Goal: Transaction & Acquisition: Purchase product/service

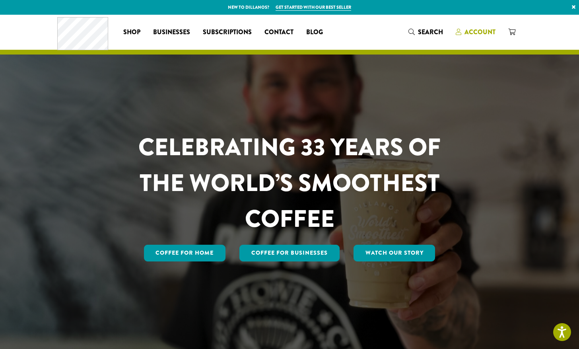
click at [470, 31] on span "Account" at bounding box center [480, 31] width 31 height 9
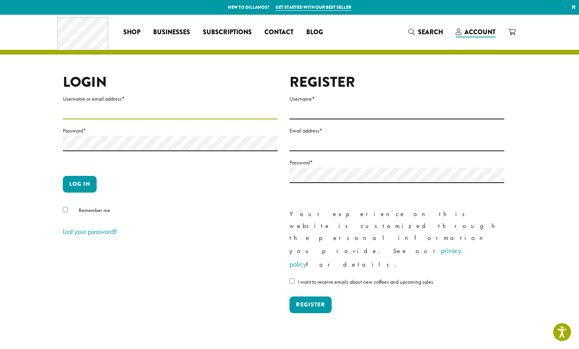
click at [103, 109] on input "Username or email address *" at bounding box center [170, 112] width 215 height 16
type input "**********"
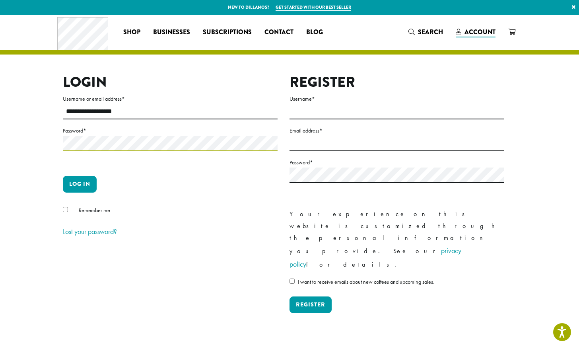
click at [63, 176] on button "Log in" at bounding box center [80, 184] width 34 height 17
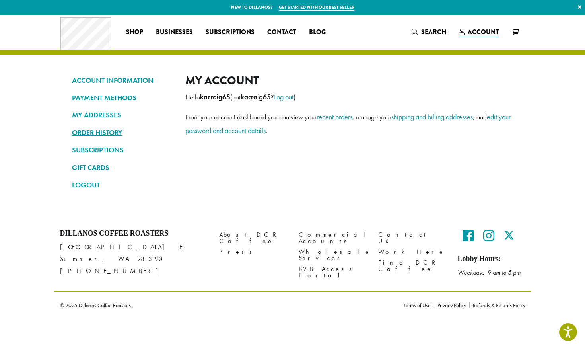
click at [109, 130] on link "ORDER HISTORY" at bounding box center [122, 133] width 101 height 14
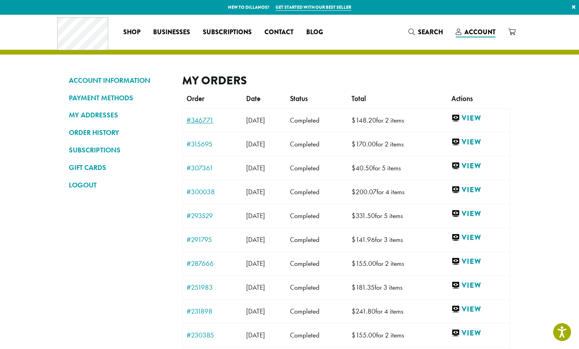
click at [199, 121] on link "#346771" at bounding box center [213, 120] width 52 height 7
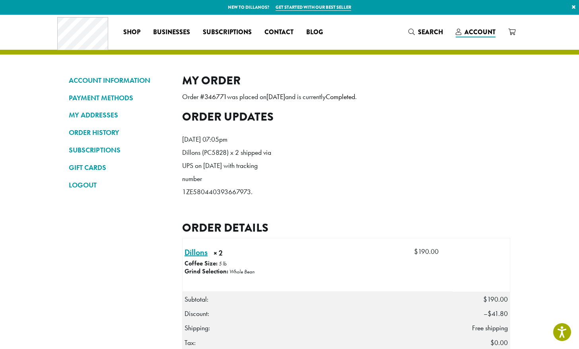
click at [196, 258] on link "Dillons × 2" at bounding box center [196, 252] width 23 height 12
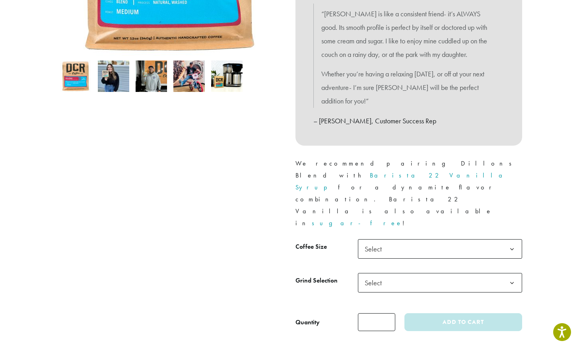
scroll to position [239, 0]
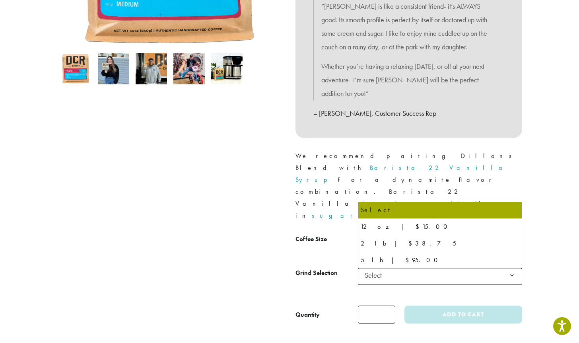
click at [515, 232] on b at bounding box center [511, 241] width 19 height 19
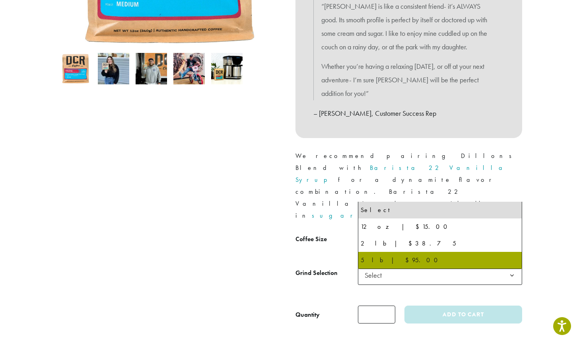
select select "**********"
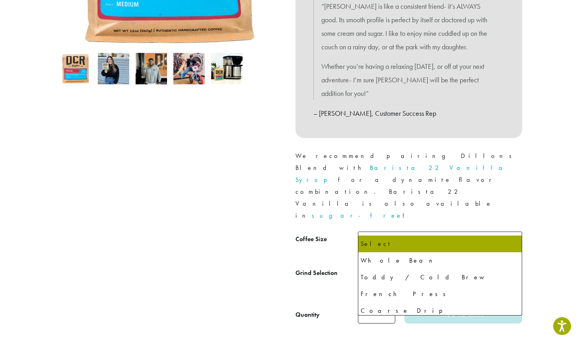
click at [513, 266] on b at bounding box center [511, 275] width 19 height 19
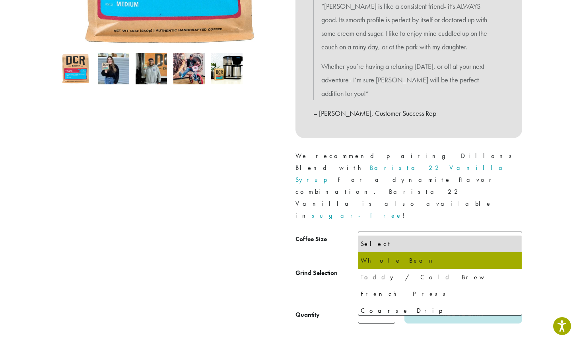
select select "**********"
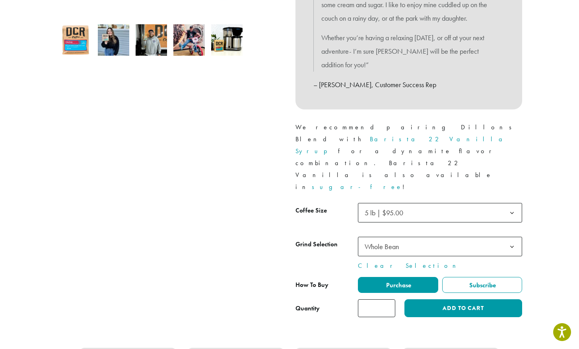
scroll to position [318, 0]
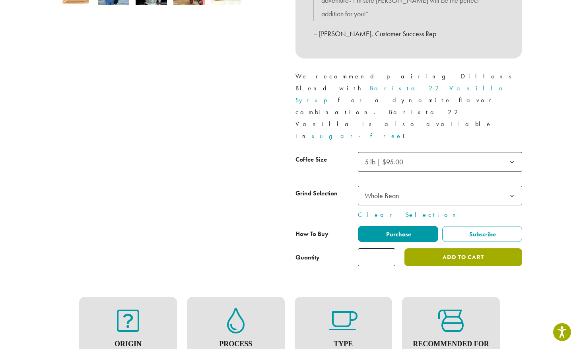
click at [485, 248] on button "Add to cart" at bounding box center [464, 257] width 118 height 18
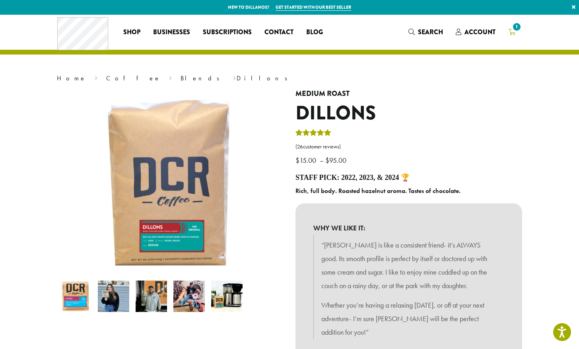
click at [514, 26] on span "1" at bounding box center [517, 26] width 11 height 11
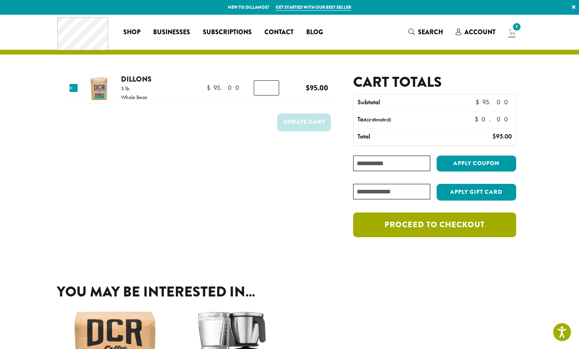
click at [472, 226] on link "Proceed to checkout" at bounding box center [434, 224] width 163 height 25
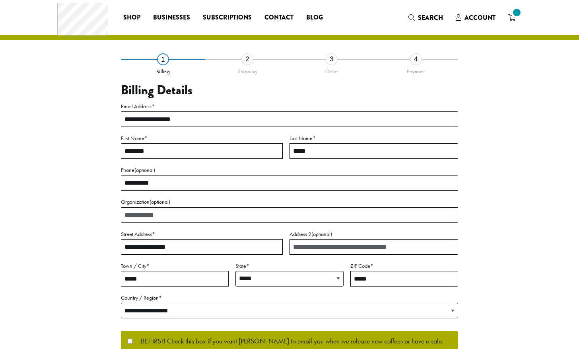
select select "**"
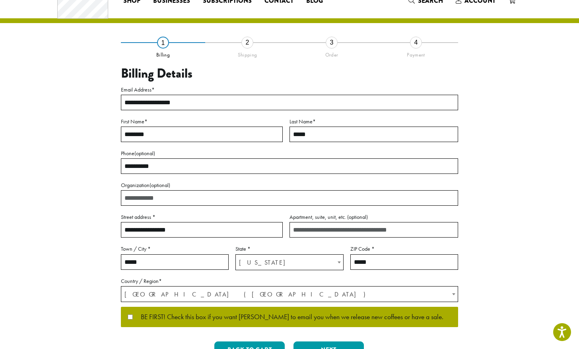
scroll to position [80, 0]
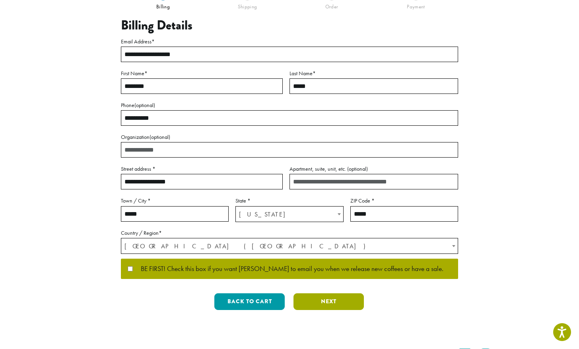
click at [334, 300] on button "Next" at bounding box center [329, 301] width 70 height 17
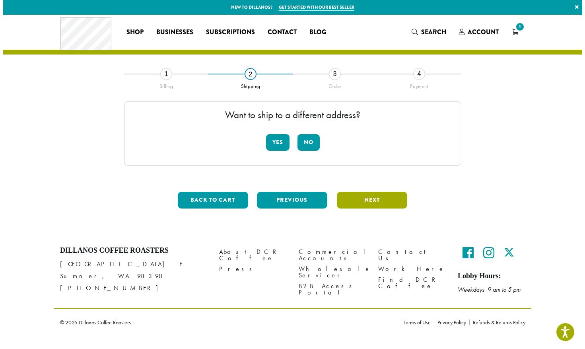
scroll to position [0, 0]
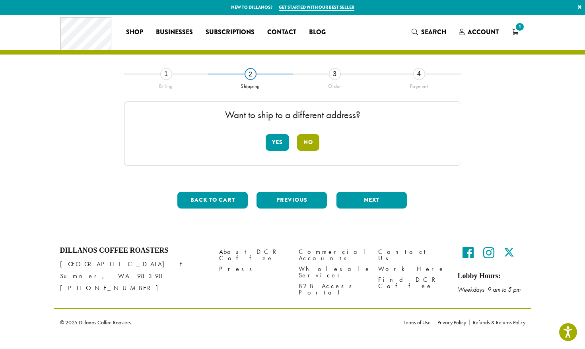
click at [309, 141] on button "No" at bounding box center [308, 142] width 22 height 17
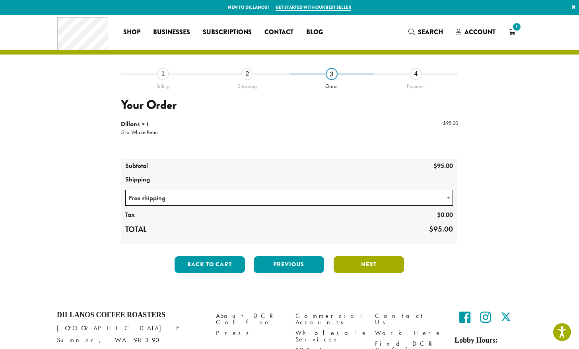
click at [381, 262] on button "Next" at bounding box center [369, 264] width 70 height 17
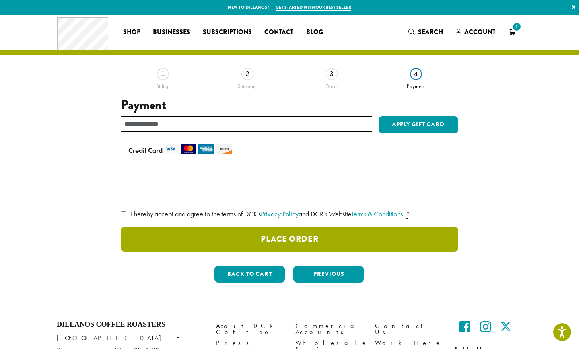
click at [236, 237] on button "Place Order" at bounding box center [289, 239] width 337 height 25
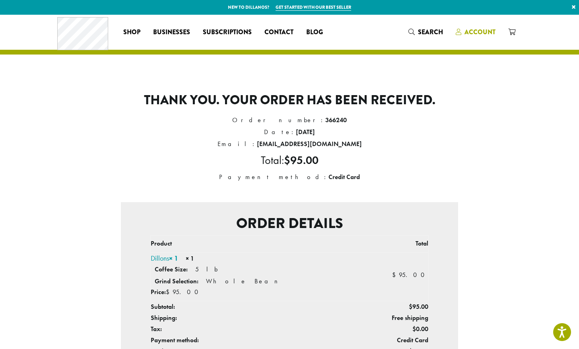
click at [483, 30] on span "Account" at bounding box center [480, 31] width 31 height 9
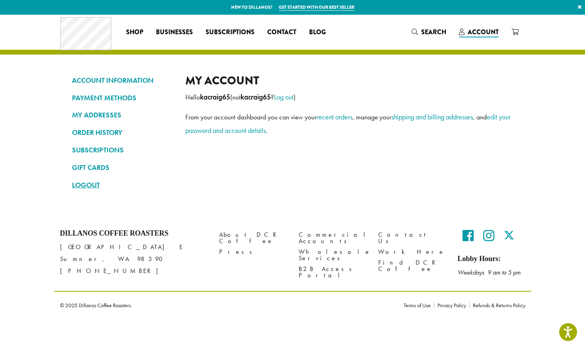
click at [92, 181] on link "LOGOUT" at bounding box center [122, 185] width 101 height 14
